Goal: Task Accomplishment & Management: Manage account settings

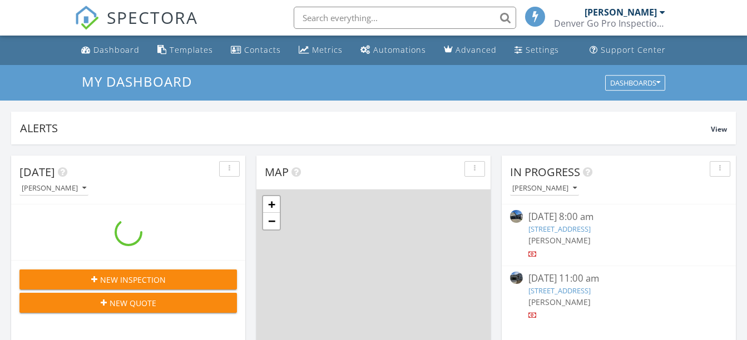
scroll to position [1029, 764]
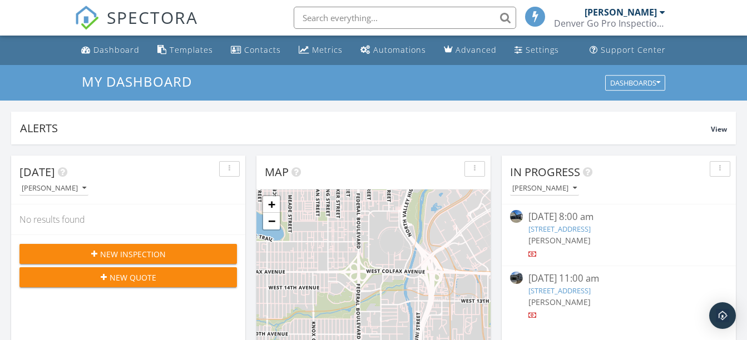
click at [590, 294] on link "9643 Pinpoint Dr, Fountain, CO 80817" at bounding box center [559, 291] width 62 height 10
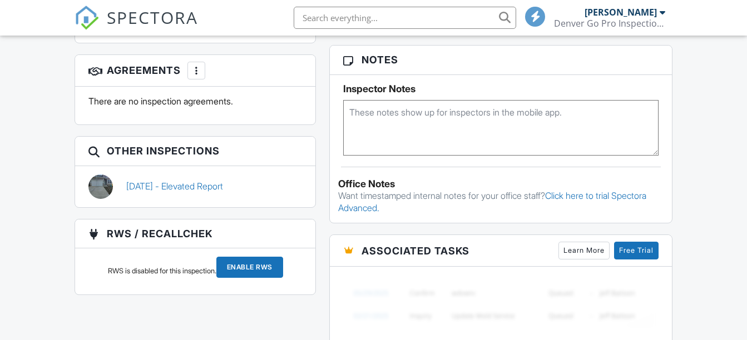
scroll to position [204, 0]
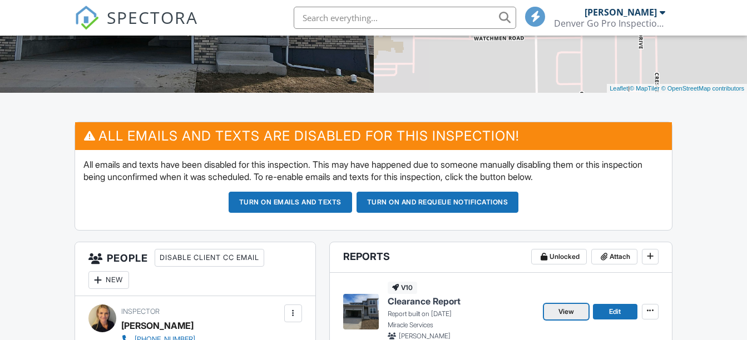
click at [572, 306] on span "View" at bounding box center [566, 311] width 16 height 11
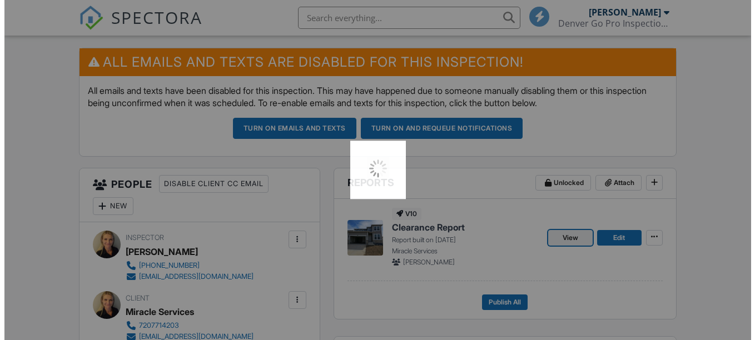
scroll to position [0, 0]
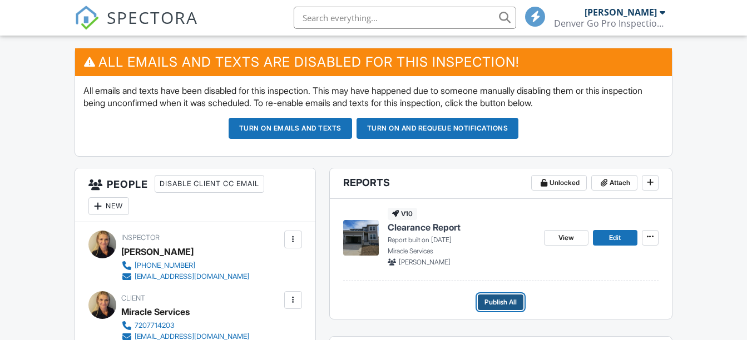
click at [490, 302] on span "Publish All" at bounding box center [500, 302] width 32 height 11
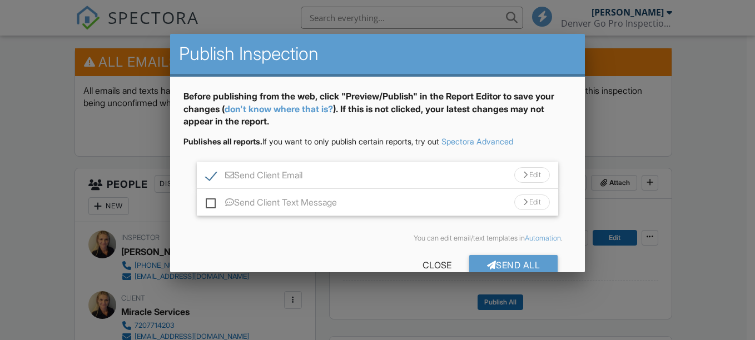
click at [202, 172] on div "Send Client Email Edit" at bounding box center [378, 175] width 362 height 27
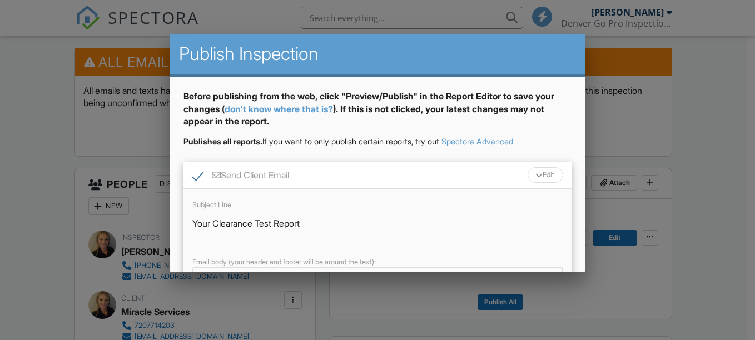
click at [198, 179] on label "Send Client Email" at bounding box center [240, 177] width 97 height 14
checkbox input "false"
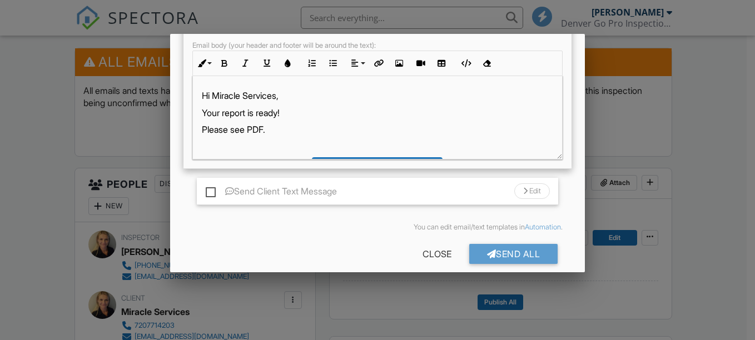
scroll to position [222, 0]
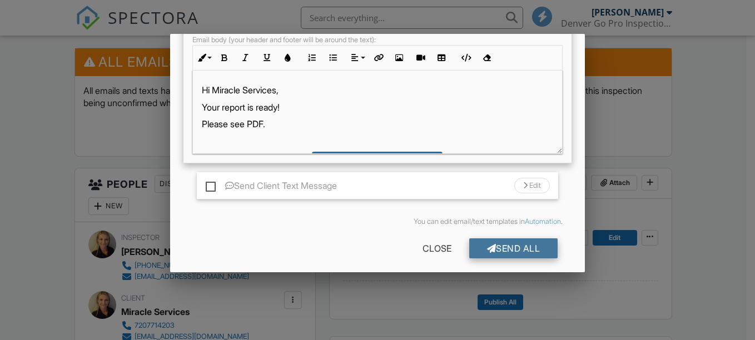
click at [546, 248] on div "Send All" at bounding box center [513, 248] width 89 height 20
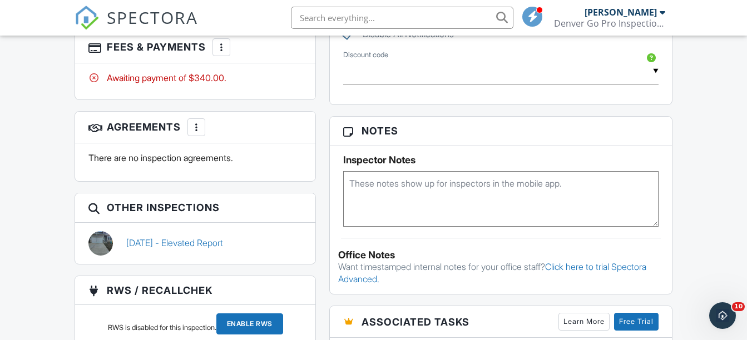
click at [217, 47] on div at bounding box center [221, 47] width 11 height 11
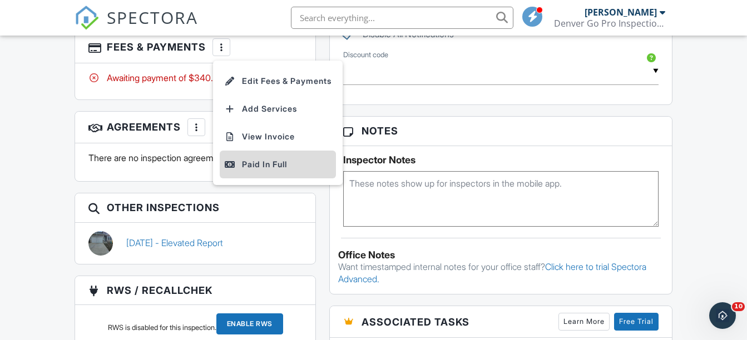
click at [252, 161] on div "Paid In Full" at bounding box center [277, 164] width 107 height 13
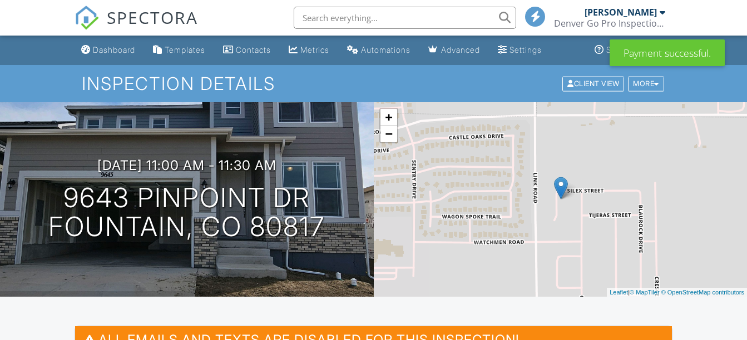
click at [96, 49] on div "Dashboard" at bounding box center [114, 49] width 42 height 9
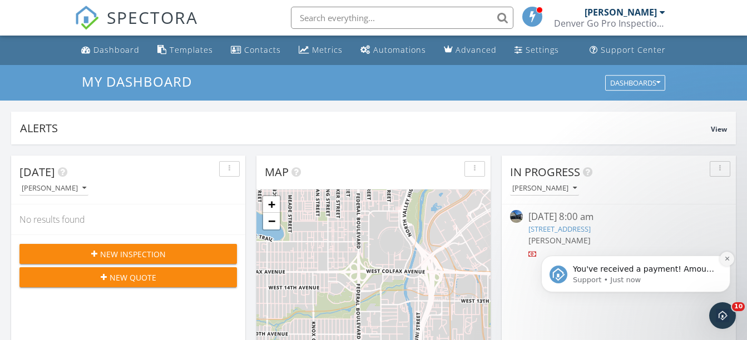
click at [728, 261] on icon "Dismiss notification" at bounding box center [727, 259] width 6 height 6
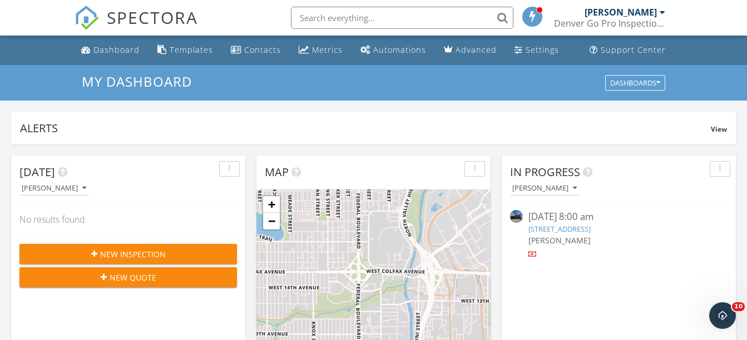
click at [544, 223] on div "[DATE] 8:00 am" at bounding box center [618, 217] width 181 height 14
